Goal: Navigation & Orientation: Go to known website

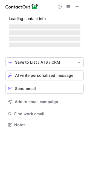
scroll to position [124, 87]
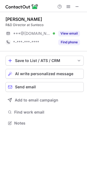
scroll to position [120, 87]
